Goal: Task Accomplishment & Management: Complete application form

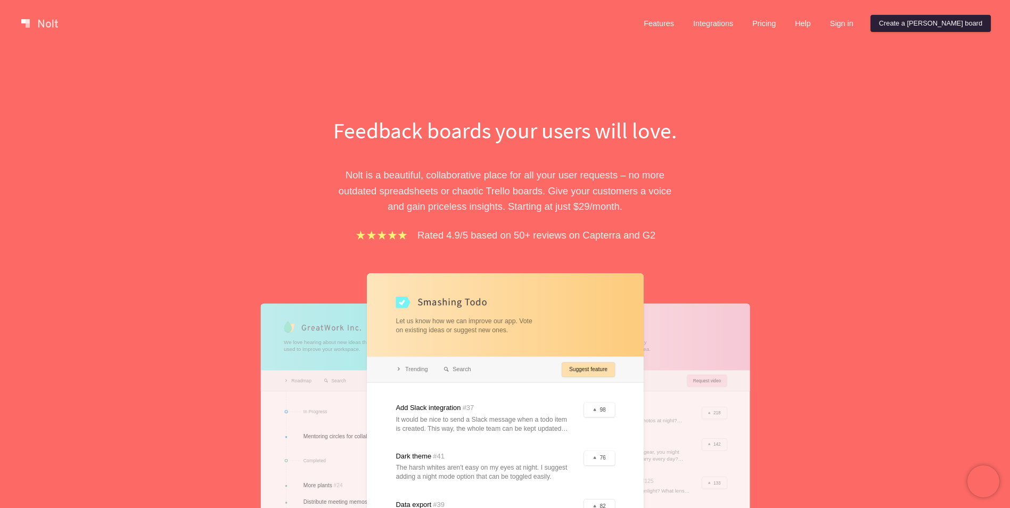
click at [942, 24] on link "Create a [PERSON_NAME] board" at bounding box center [930, 23] width 120 height 17
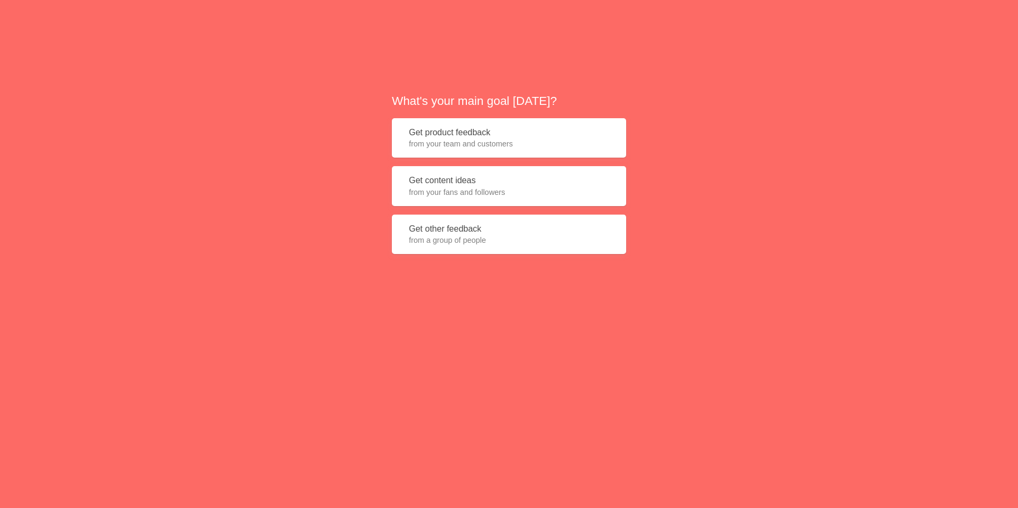
click at [439, 233] on button "Get other feedback from a group of people" at bounding box center [509, 235] width 234 height 40
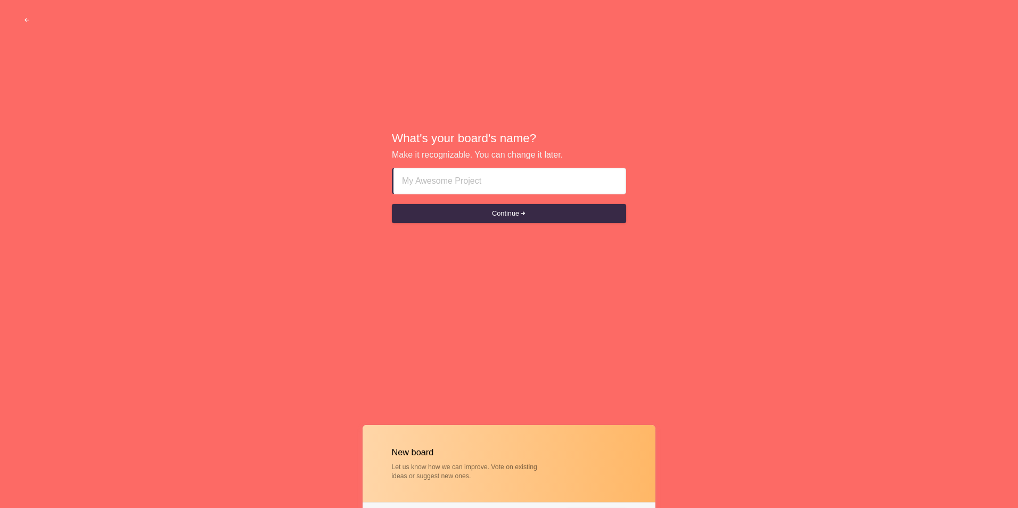
type input "K"
click at [445, 210] on button "Continue" at bounding box center [509, 213] width 234 height 19
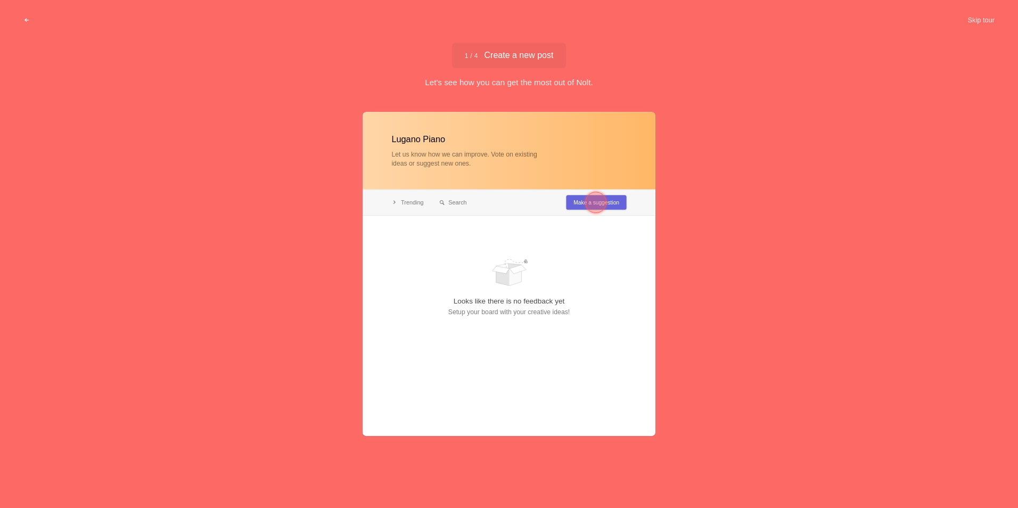
type input "Lugano Piano"
click at [316, 112] on div "Lugano Piano Let us know how we can improve. Vote on existing ideas or suggest …" at bounding box center [509, 302] width 1018 height 395
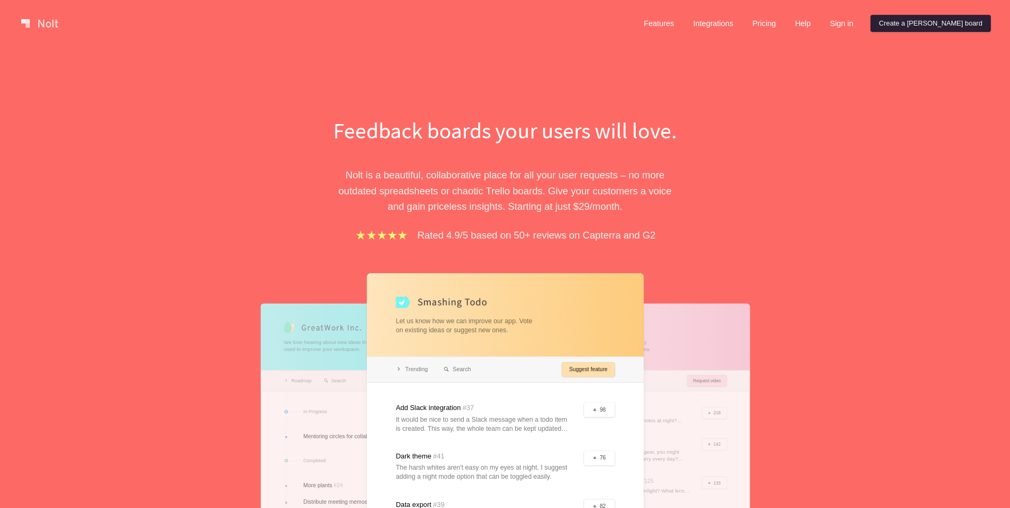
click at [933, 26] on link "Create a [PERSON_NAME] board" at bounding box center [930, 23] width 120 height 17
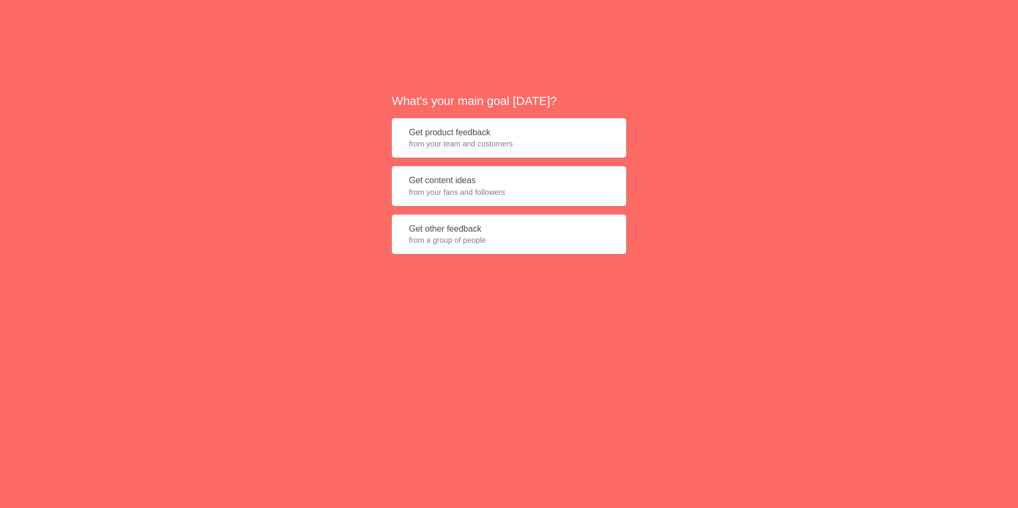
click at [486, 243] on span "from a group of people" at bounding box center [509, 240] width 200 height 11
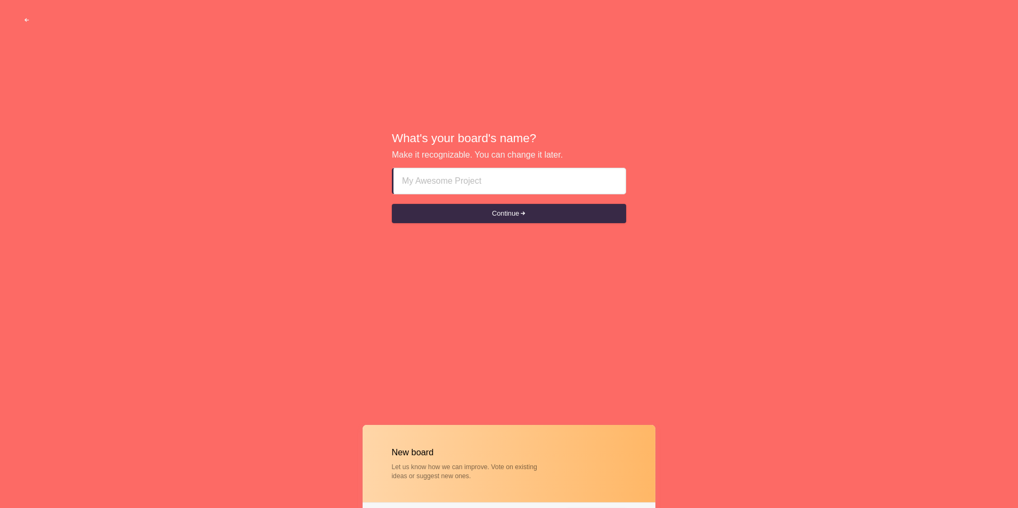
click at [464, 175] on input at bounding box center [509, 181] width 215 height 26
type input "u"
click at [522, 221] on button "Continue" at bounding box center [509, 213] width 234 height 19
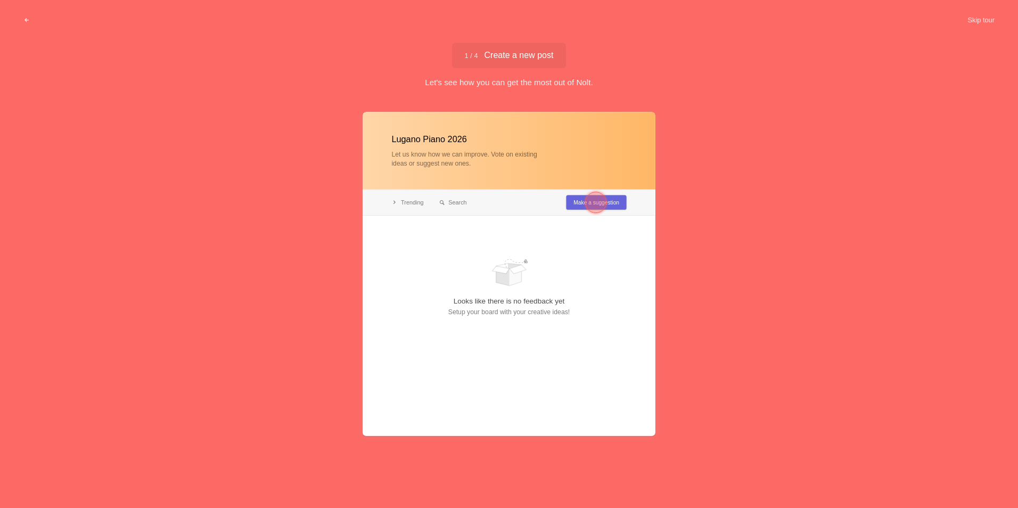
type input "Lugano Piano 2026"
click at [604, 203] on div at bounding box center [595, 202] width 21 height 21
click at [604, 203] on div at bounding box center [509, 274] width 293 height 324
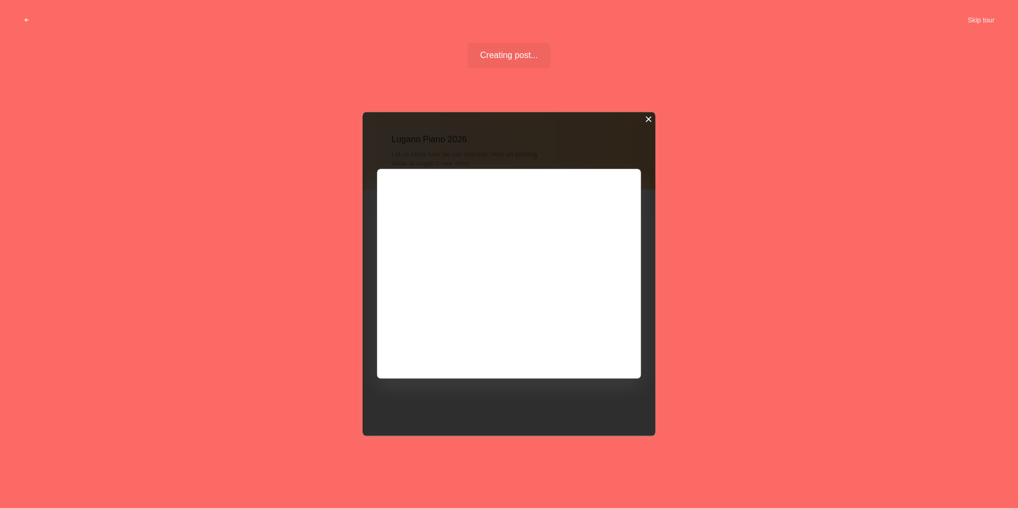
click at [649, 119] on div at bounding box center [648, 119] width 7 height 7
click at [649, 119] on div at bounding box center [509, 274] width 293 height 324
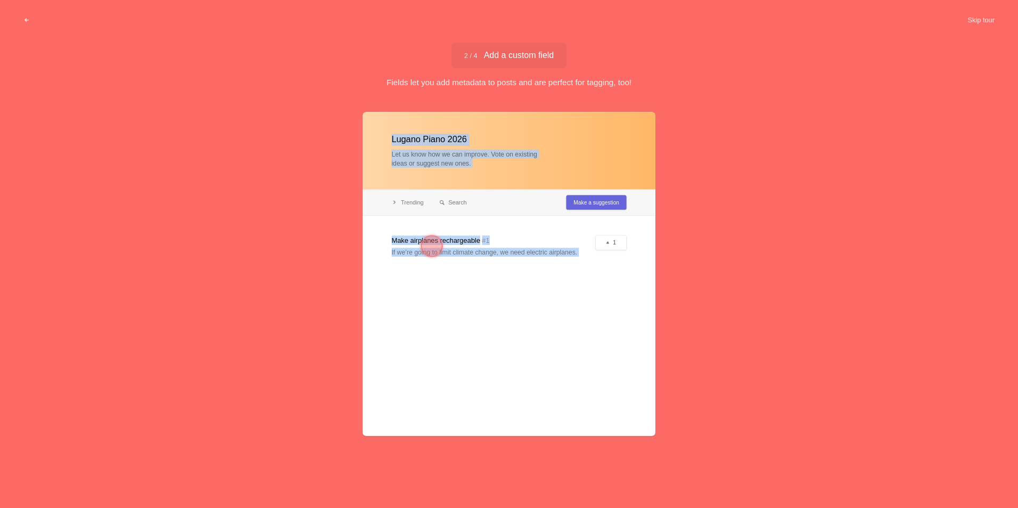
click at [507, 239] on div at bounding box center [509, 274] width 293 height 324
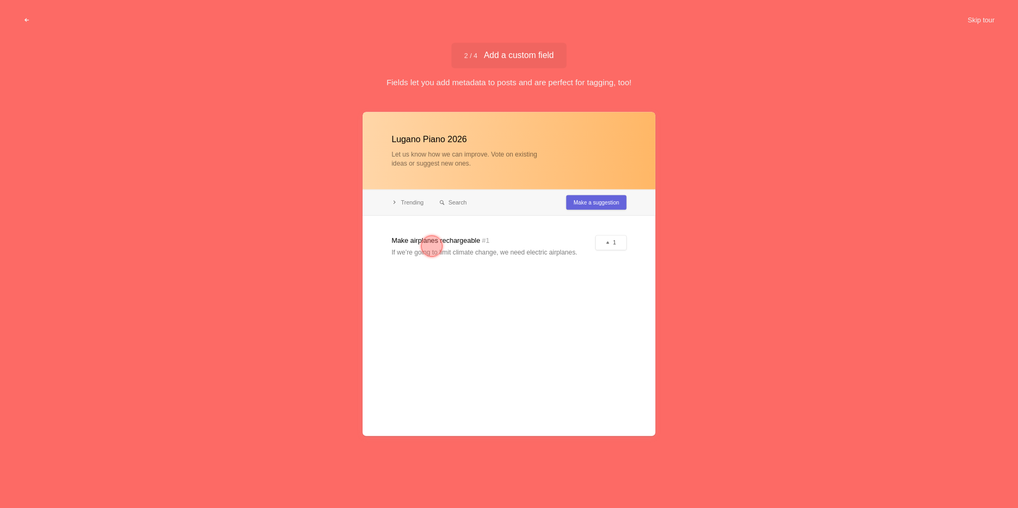
click at [650, 115] on div at bounding box center [509, 274] width 293 height 324
click at [986, 18] on button "Skip tour" at bounding box center [981, 20] width 53 height 19
